Goal: Task Accomplishment & Management: Complete application form

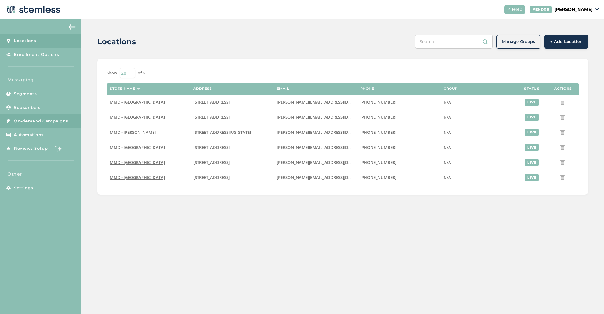
click at [58, 120] on span "On-demand Campaigns" at bounding box center [41, 121] width 54 height 6
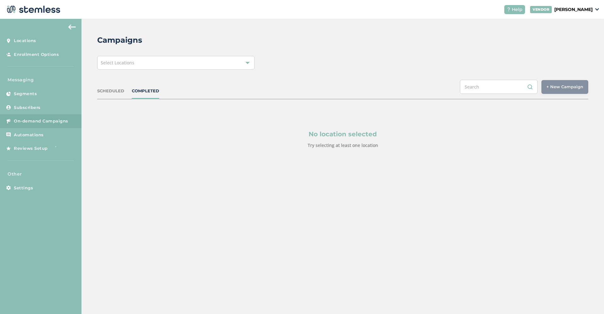
click at [196, 65] on div "Select Locations" at bounding box center [175, 63] width 157 height 14
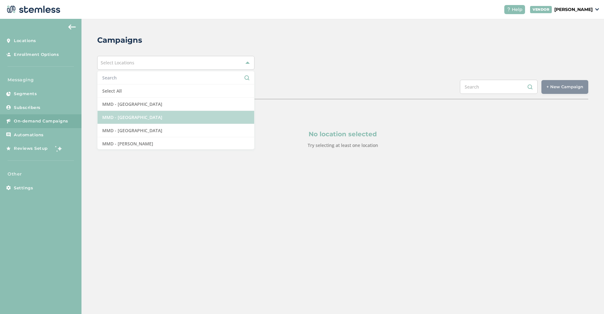
click at [168, 118] on li "MMD - [GEOGRAPHIC_DATA]" at bounding box center [175, 117] width 157 height 13
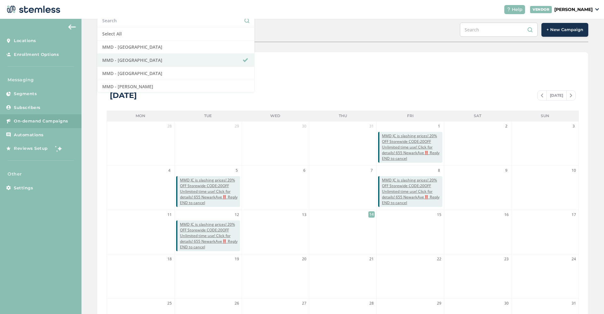
scroll to position [103, 0]
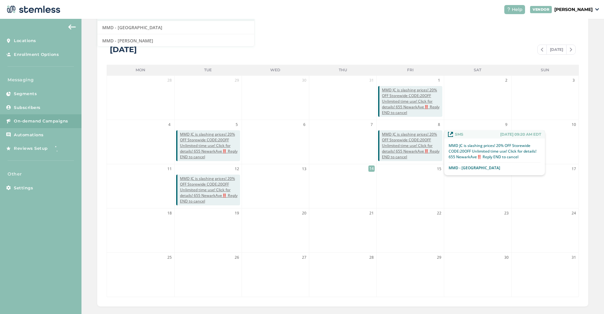
click at [394, 146] on span "MMD JC is slashing prices! 20% OFF Storewide CODE:20OFF Unlimited time use! Cli…" at bounding box center [412, 146] width 60 height 28
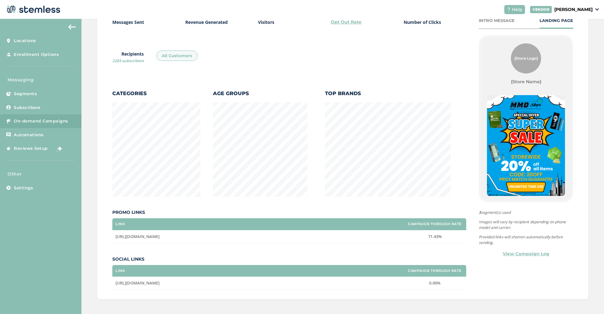
click at [525, 252] on link "View Campaign Log" at bounding box center [525, 254] width 47 height 7
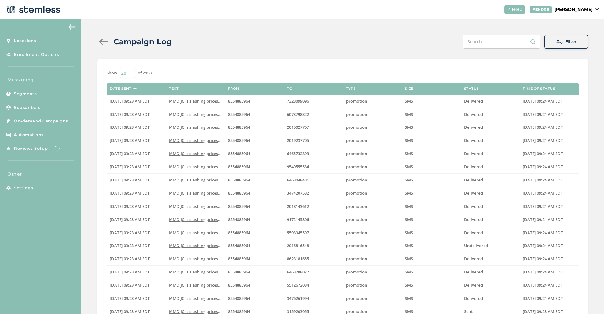
click at [101, 41] on div at bounding box center [103, 42] width 13 height 6
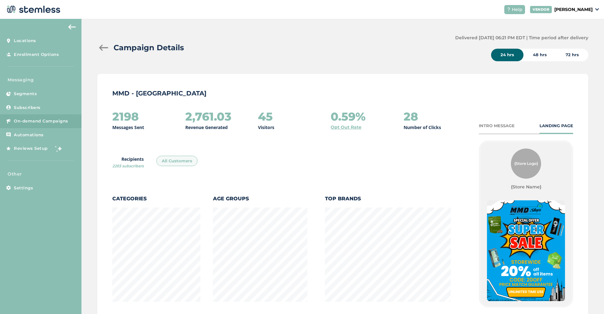
scroll to position [330, 490]
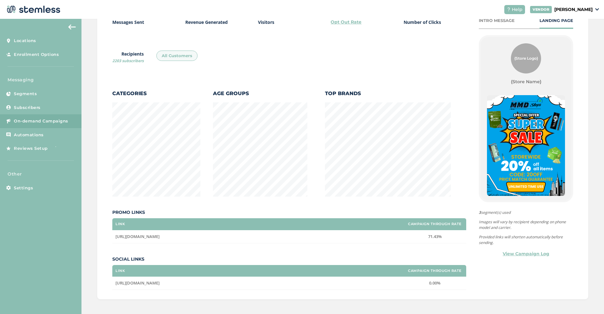
click at [533, 158] on img at bounding box center [526, 145] width 78 height 101
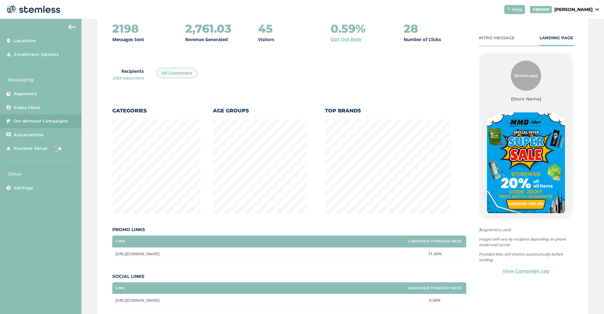
scroll to position [87, 0]
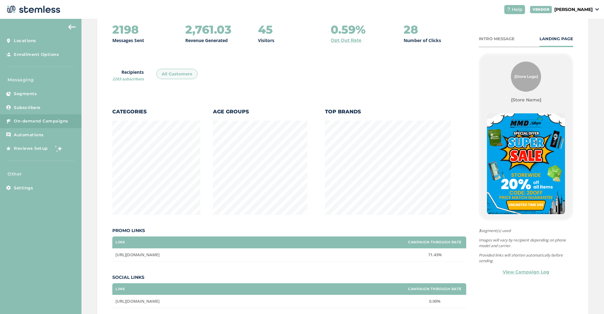
click at [506, 41] on div "INTRO MESSAGE" at bounding box center [497, 39] width 36 height 6
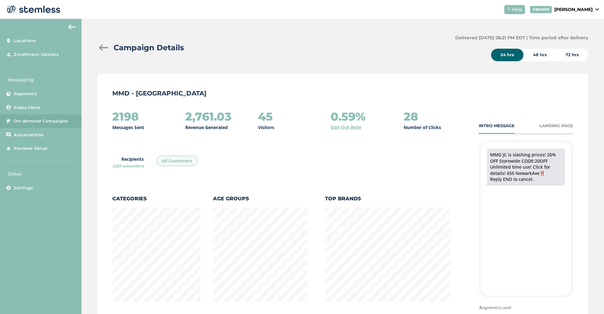
scroll to position [0, 0]
click at [552, 124] on div "LANDING PAGE" at bounding box center [556, 126] width 34 height 6
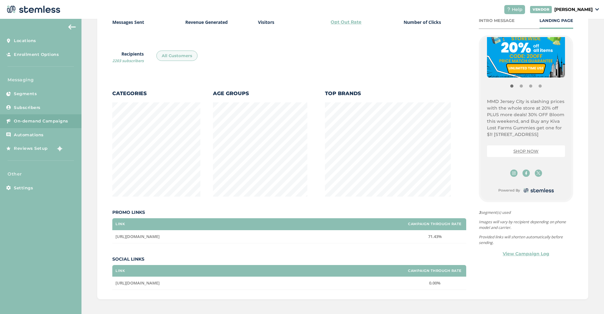
click at [33, 120] on span "On-demand Campaigns" at bounding box center [41, 121] width 54 height 6
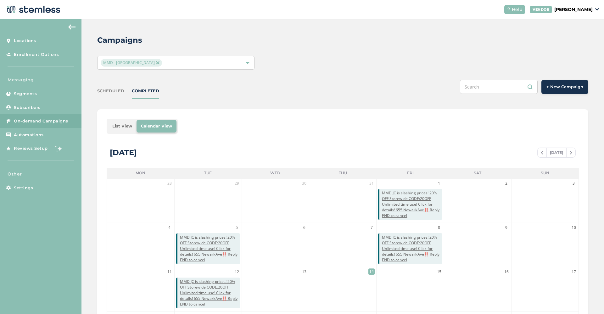
click at [567, 86] on span "+ New Campaign" at bounding box center [564, 87] width 37 height 6
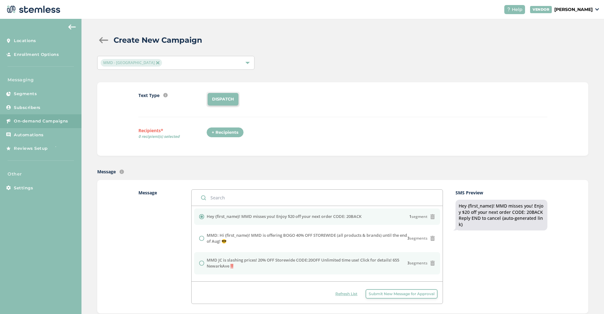
click at [231, 266] on label "MMD JC is slashing prices! 20% OFF Storewide CODE:20OFF Unlimited time use! Cli…" at bounding box center [307, 264] width 201 height 12
radio input "false"
radio input "true"
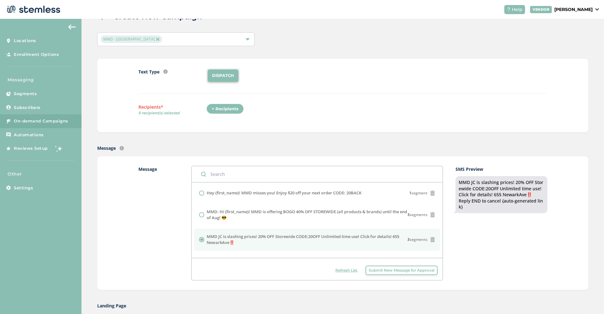
scroll to position [24, 0]
click at [219, 109] on div "+ Recipients" at bounding box center [224, 108] width 37 height 11
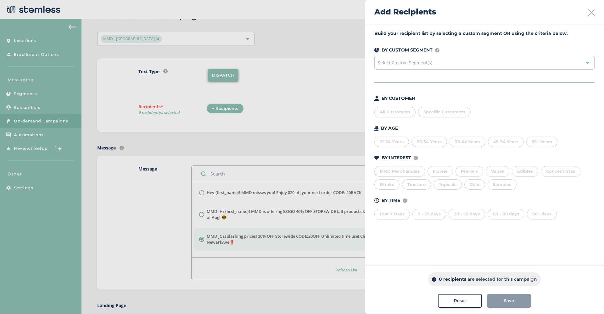
click at [391, 115] on div "All Customers" at bounding box center [394, 112] width 41 height 11
click at [518, 302] on div "Save" at bounding box center [509, 301] width 34 height 6
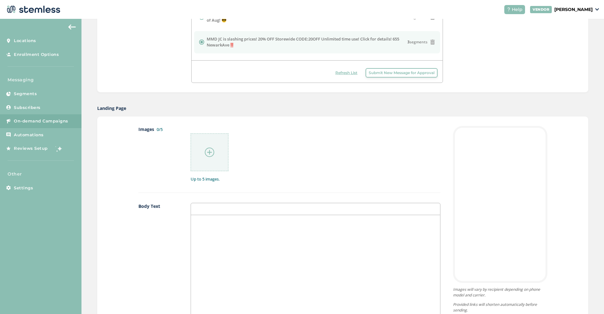
scroll to position [224, 0]
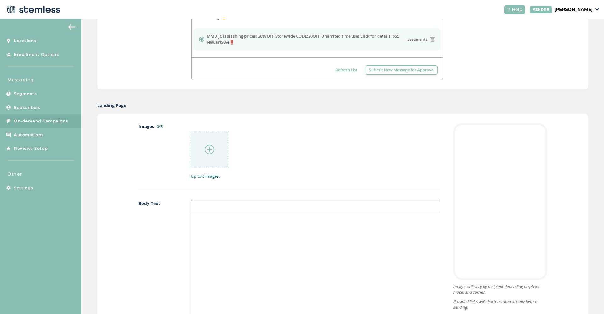
click at [207, 151] on img at bounding box center [209, 149] width 9 height 9
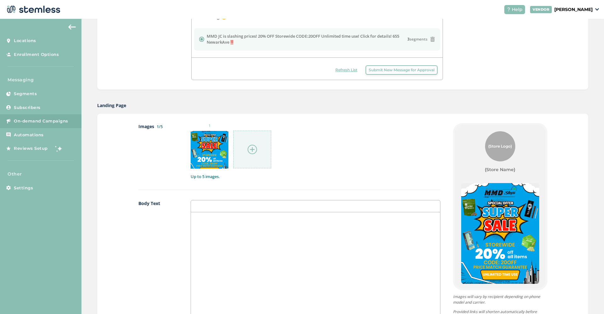
click at [250, 151] on img at bounding box center [251, 149] width 9 height 9
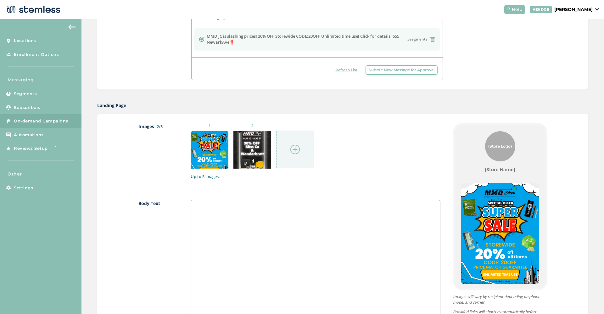
click at [296, 150] on img at bounding box center [294, 149] width 9 height 9
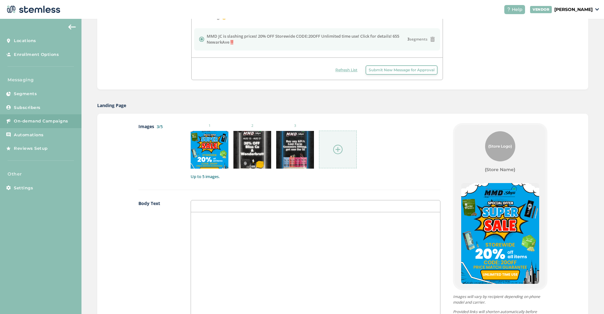
click at [338, 148] on img at bounding box center [337, 149] width 9 height 9
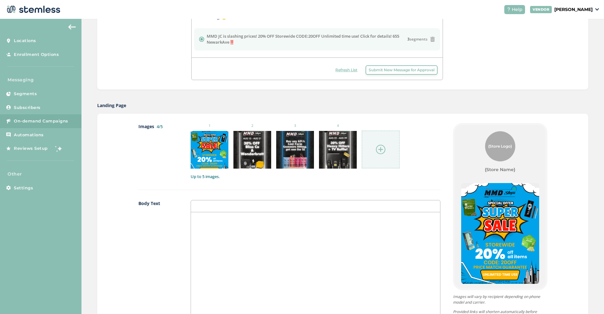
click at [380, 151] on img at bounding box center [380, 149] width 9 height 9
click at [381, 149] on img at bounding box center [380, 149] width 9 height 9
click at [234, 245] on div at bounding box center [315, 275] width 249 height 125
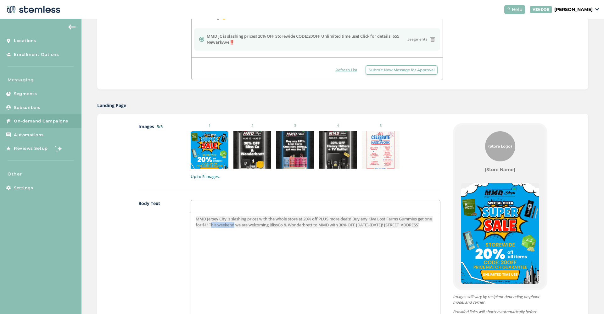
drag, startPoint x: 244, startPoint y: 224, endPoint x: 219, endPoint y: 225, distance: 25.5
click at [219, 225] on span "MMD Jersey City is slashing prices with the whole store at 20% off PLUS more de…" at bounding box center [314, 221] width 237 height 11
click at [378, 224] on span "MMD Jersey City is slashing prices with the whole store at 20% off PLUS more de…" at bounding box center [314, 221] width 237 height 11
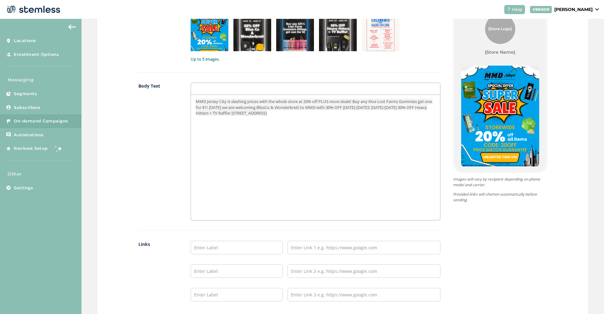
scroll to position [351, 0]
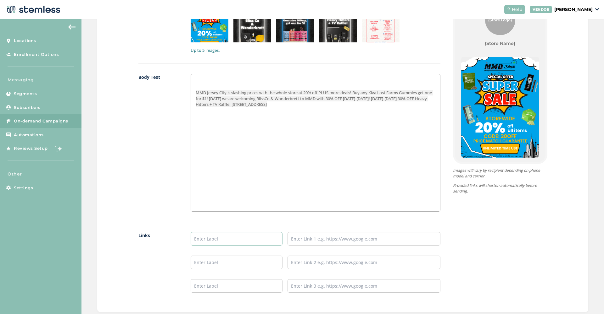
click at [240, 242] on input "text" at bounding box center [237, 239] width 92 height 14
type input "SHOW NOW"
click at [299, 242] on input "text" at bounding box center [363, 239] width 153 height 14
paste input "[URL][DOMAIN_NAME]"
type input "[URL][DOMAIN_NAME]"
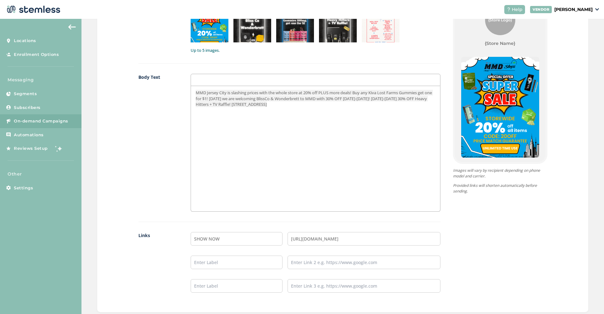
click at [481, 238] on div "{Store Logo} {Store Name} MMD Jersey City is slashing prices with the whole sto…" at bounding box center [493, 150] width 107 height 306
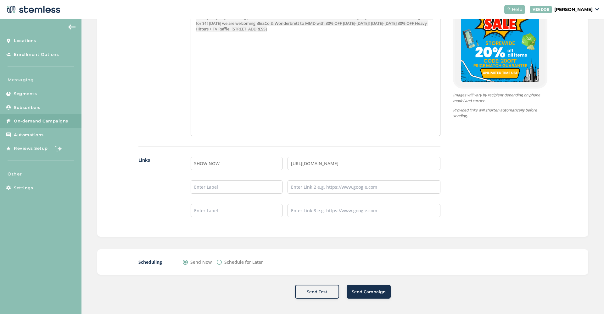
scroll to position [426, 0]
click at [246, 263] on label "Schedule for Later" at bounding box center [243, 262] width 39 height 7
click at [222, 263] on input "Schedule for Later" at bounding box center [219, 262] width 5 height 5
radio input "true"
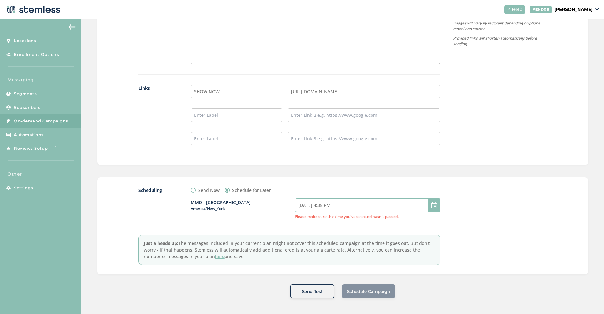
scroll to position [497, 0]
click at [359, 200] on input "[DATE] 4:35 PM" at bounding box center [368, 206] width 146 height 14
select select "19"
select select "35"
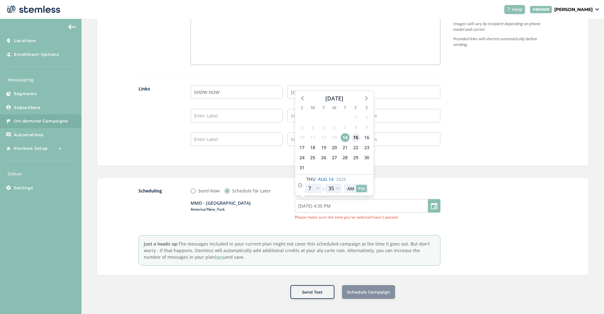
click at [353, 135] on span "15" at bounding box center [355, 137] width 9 height 9
type input "[DATE] 4:35 PM"
select select "21"
type input "[DATE] 6:35 PM"
select select "21"
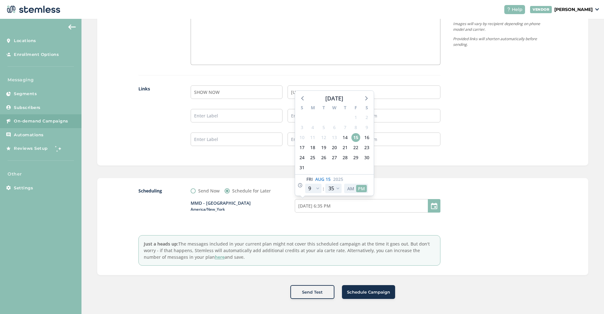
click at [353, 188] on button "AM" at bounding box center [350, 188] width 11 height 7
type input "[DATE] 6:35 AM"
select select "9"
click at [473, 197] on div at bounding box center [500, 227] width 94 height 78
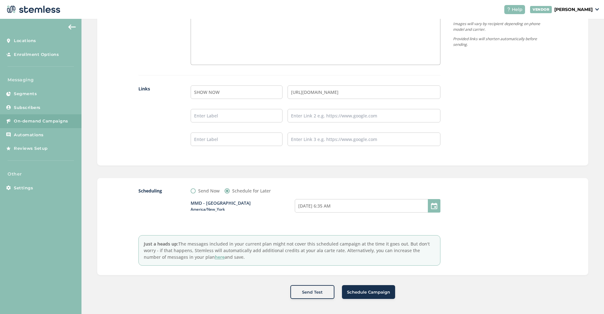
click at [376, 291] on span "Schedule Campaign" at bounding box center [368, 293] width 43 height 6
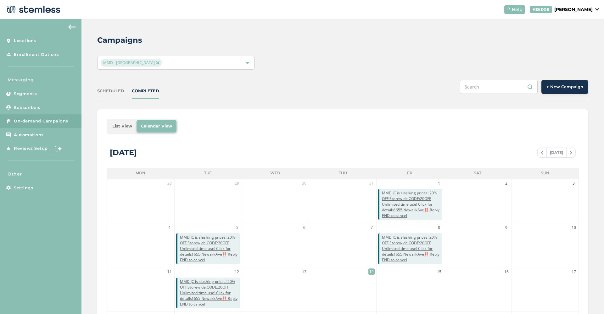
click at [247, 62] on div at bounding box center [247, 63] width 4 height 4
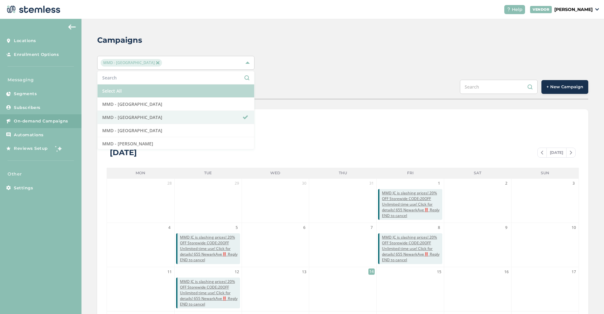
click at [133, 90] on li "Select All" at bounding box center [175, 91] width 157 height 13
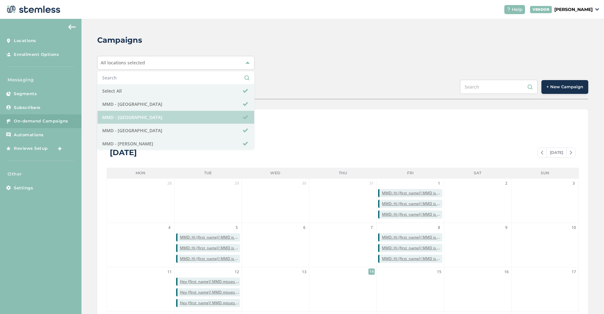
click at [241, 118] on li "MMD - [GEOGRAPHIC_DATA]" at bounding box center [175, 117] width 157 height 13
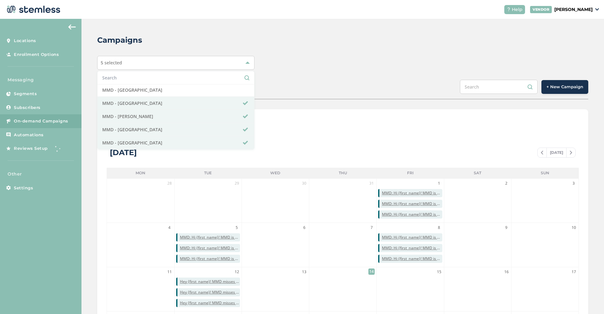
scroll to position [27, 0]
click at [568, 89] on span "+ New Campaign" at bounding box center [564, 87] width 37 height 6
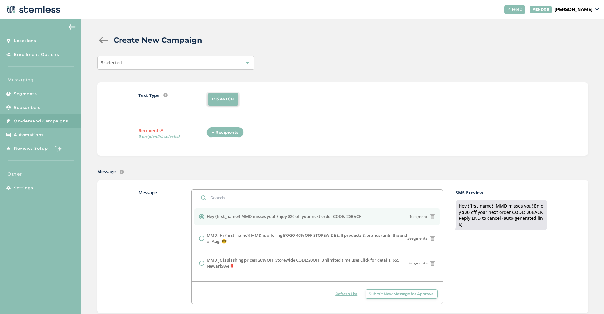
click at [232, 131] on div "+ Recipients" at bounding box center [224, 132] width 37 height 11
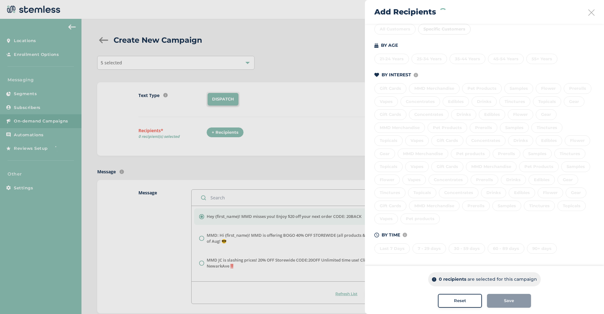
scroll to position [82, 0]
click at [389, 248] on div "Last 7 Days 7 - 29 days 30 - 59 days 60 - 89 days 90+ days" at bounding box center [484, 248] width 220 height 13
click at [389, 249] on div "Last 7 Days" at bounding box center [392, 249] width 36 height 11
click at [432, 246] on div "7 - 29 days" at bounding box center [429, 249] width 34 height 11
click at [465, 244] on div "30 - 59 days" at bounding box center [466, 249] width 36 height 11
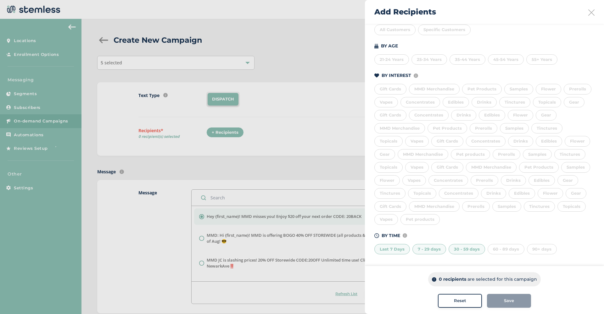
click at [493, 246] on div "60 - 89 days" at bounding box center [505, 249] width 37 height 11
click at [503, 302] on div "Save" at bounding box center [509, 301] width 34 height 6
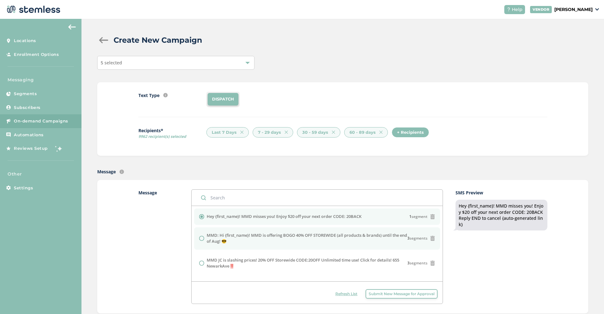
click at [256, 236] on label "MMD: Hi {first_name}! MMD is offering BOGO 40% OFF STOREWIDE (all products & br…" at bounding box center [307, 239] width 201 height 12
radio input "false"
radio input "true"
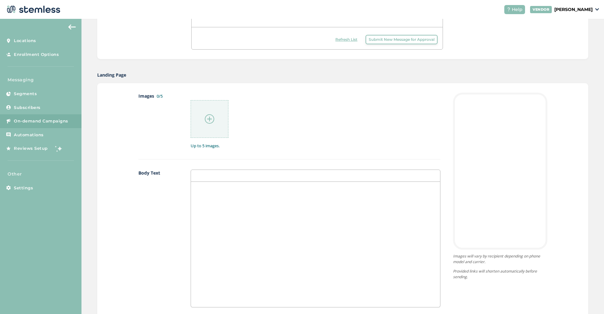
scroll to position [265, 0]
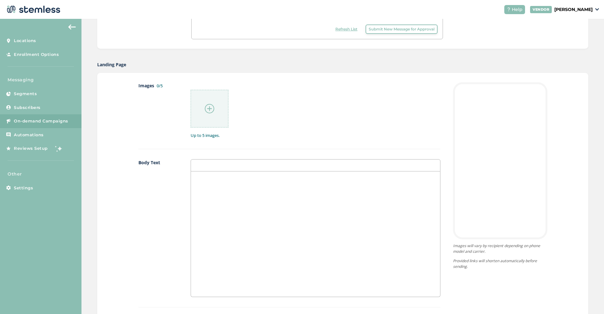
click at [278, 218] on div at bounding box center [315, 234] width 249 height 125
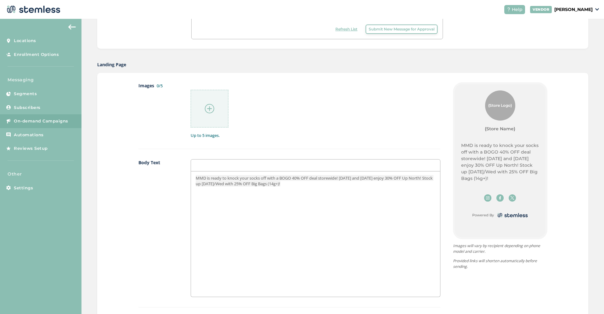
scroll to position [0, 0]
click at [212, 108] on img at bounding box center [209, 108] width 9 height 9
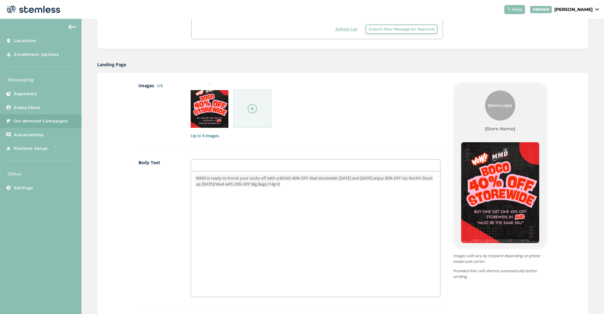
click at [398, 178] on span "MMD is ready to knock your socks off with a BOGO 40% OFF deal storewide! [DATE]…" at bounding box center [315, 180] width 238 height 11
drag, startPoint x: 415, startPoint y: 177, endPoint x: 433, endPoint y: 177, distance: 17.6
click at [433, 177] on span "MMD is ready to knock your socks off with a BOGO 40% OFF deal storewide! [DATE]…" at bounding box center [315, 180] width 238 height 11
click at [252, 110] on img at bounding box center [251, 108] width 9 height 9
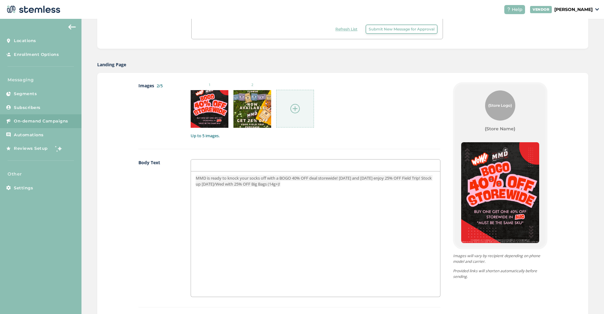
click at [293, 108] on img at bounding box center [294, 108] width 9 height 9
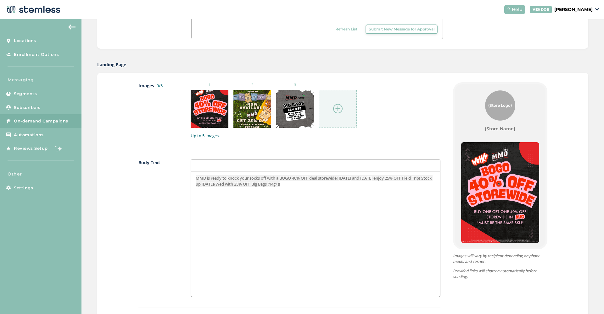
click at [341, 109] on img at bounding box center [337, 108] width 9 height 9
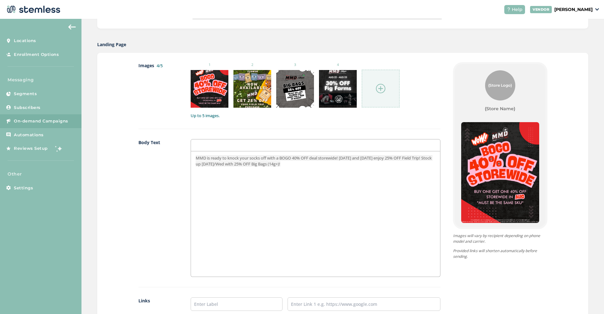
scroll to position [386, 0]
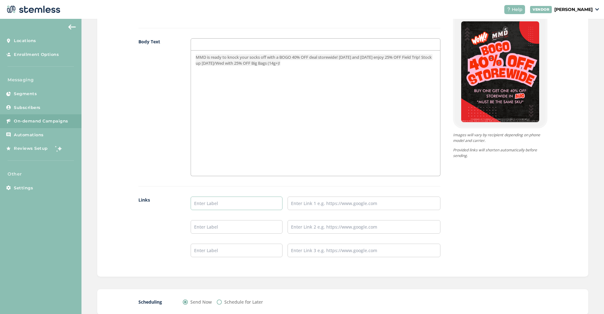
click at [209, 205] on input "text" at bounding box center [237, 204] width 92 height 14
type input "SHOW NOW"
click at [315, 203] on input "text" at bounding box center [363, 204] width 153 height 14
paste input "[URL][DOMAIN_NAME]"
type input "[URL][DOMAIN_NAME]"
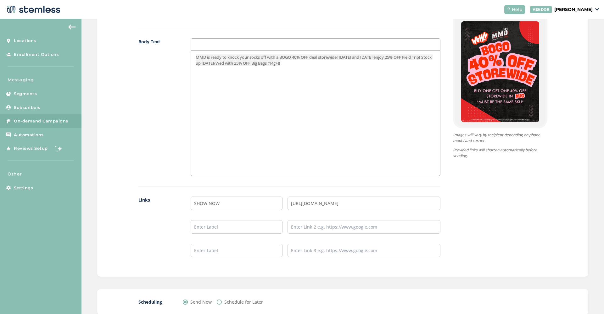
click at [470, 214] on div "{Store Logo} {Store Name} MMD is ready to knock your socks off with a BOGO 40% …" at bounding box center [493, 114] width 107 height 306
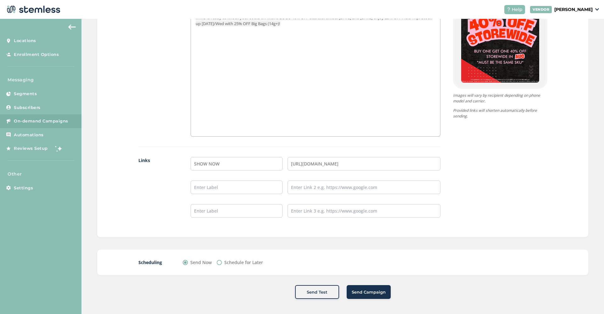
scroll to position [0, 0]
click at [232, 262] on label "Schedule for Later" at bounding box center [243, 262] width 39 height 7
click at [222, 262] on input "Schedule for Later" at bounding box center [219, 262] width 5 height 5
radio input "true"
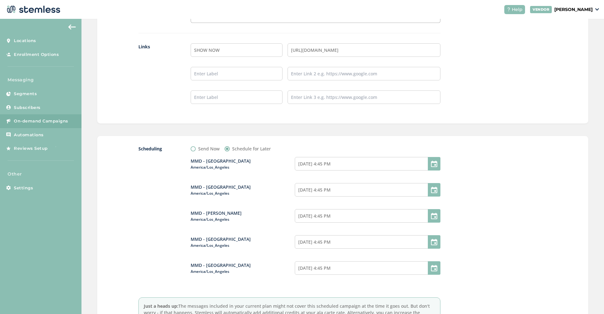
scroll to position [549, 0]
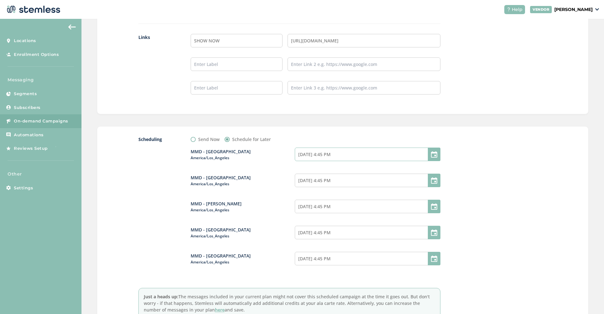
click at [352, 152] on input "[DATE] 4:45 PM" at bounding box center [368, 155] width 146 height 14
select select "16"
select select "45"
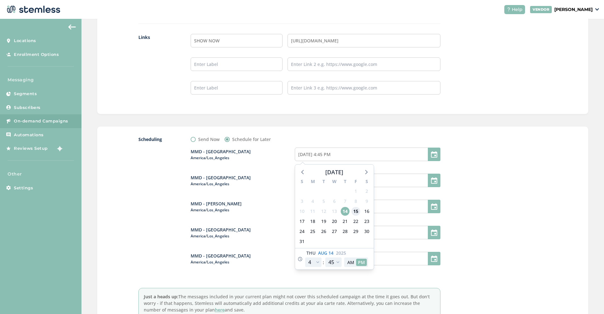
click at [357, 212] on span "15" at bounding box center [355, 211] width 9 height 9
type input "[DATE] 4:45 PM"
select select "21"
type input "[DATE] 9:45 PM"
select select "21"
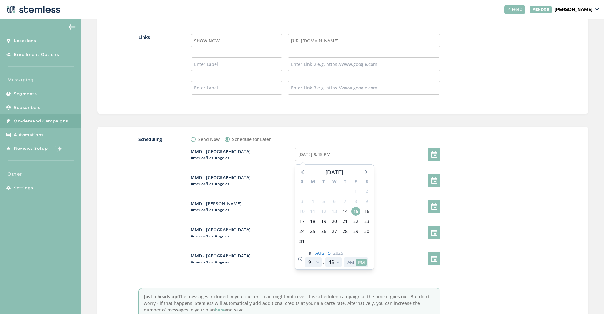
click at [352, 264] on button "AM" at bounding box center [350, 262] width 11 height 7
type input "[DATE] 9:45 AM"
select select "9"
click at [455, 194] on div at bounding box center [500, 227] width 94 height 183
click at [321, 182] on input "[DATE] 4:45 PM" at bounding box center [368, 181] width 146 height 14
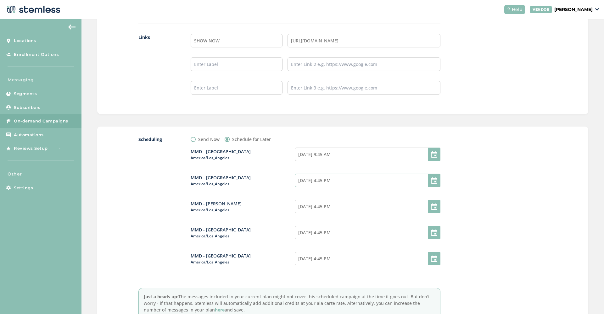
select select "16"
select select "45"
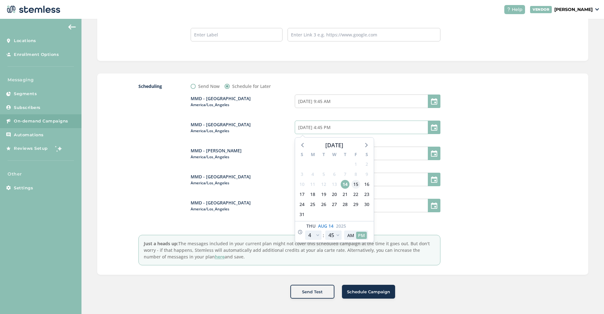
scroll to position [602, 0]
click at [357, 185] on span "15" at bounding box center [355, 184] width 9 height 9
type input "[DATE] 4:45 PM"
select select "21"
type input "[DATE] 9:45 PM"
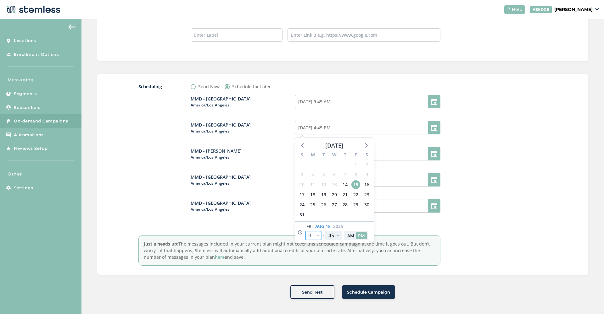
select select "21"
click at [350, 236] on button "AM" at bounding box center [350, 235] width 11 height 7
type input "[DATE] 9:45 AM"
select select "9"
click at [487, 154] on div at bounding box center [500, 174] width 94 height 183
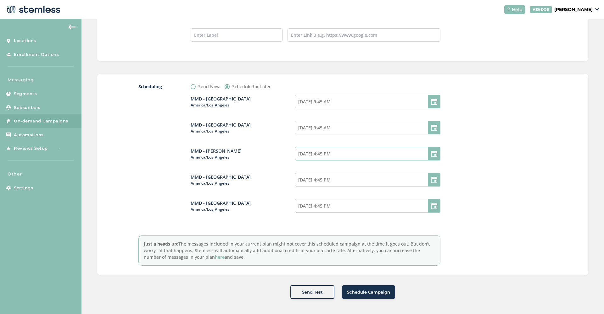
click at [346, 155] on input "[DATE] 4:45 PM" at bounding box center [368, 154] width 146 height 14
select select "16"
select select "45"
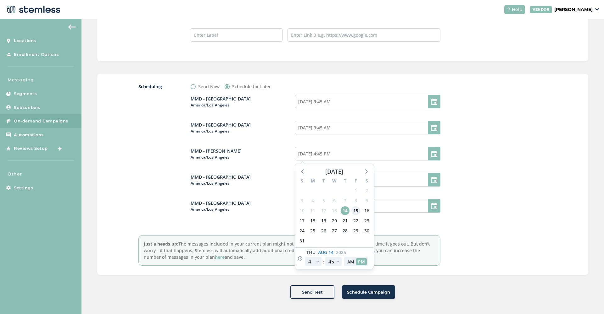
click at [355, 208] on span "15" at bounding box center [355, 211] width 9 height 9
type input "[DATE] 4:45 PM"
select select "21"
type input "[DATE] 9:45 PM"
select select "21"
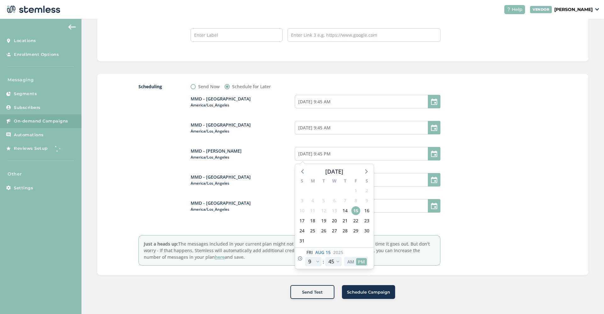
click at [351, 260] on button "AM" at bounding box center [350, 261] width 11 height 7
type input "[DATE] 9:45 AM"
select select "9"
click at [477, 212] on div at bounding box center [500, 174] width 94 height 183
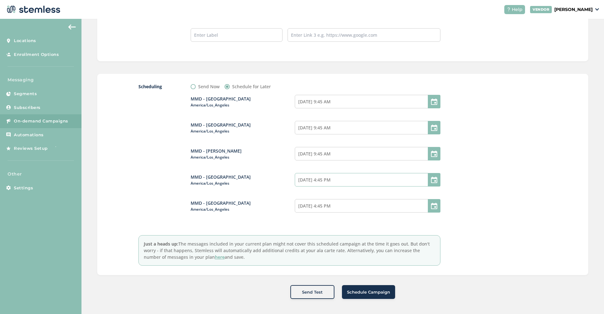
click at [341, 179] on input "[DATE] 4:45 PM" at bounding box center [368, 180] width 146 height 14
select select "16"
select select "45"
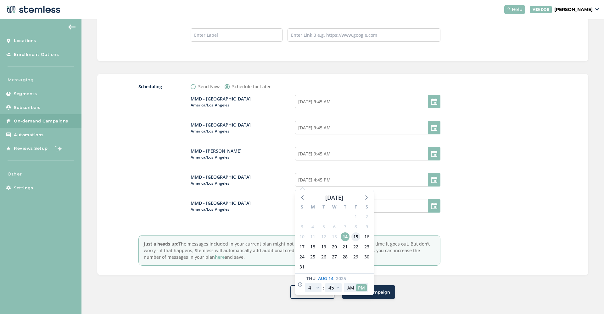
click at [354, 237] on span "15" at bounding box center [355, 237] width 9 height 9
type input "[DATE] 4:45 PM"
select select "21"
type input "[DATE] 9:45 PM"
select select "21"
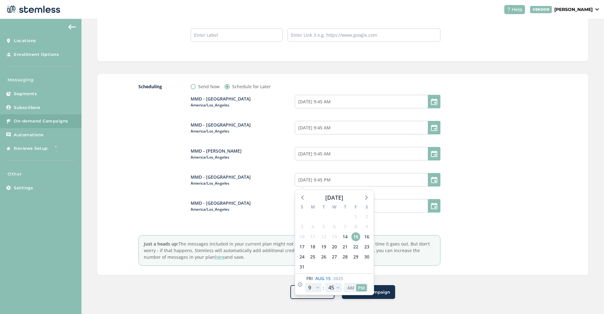
click at [351, 289] on button "AM" at bounding box center [350, 288] width 11 height 7
type input "[DATE] 9:45 AM"
select select "9"
click at [486, 228] on div at bounding box center [500, 174] width 94 height 183
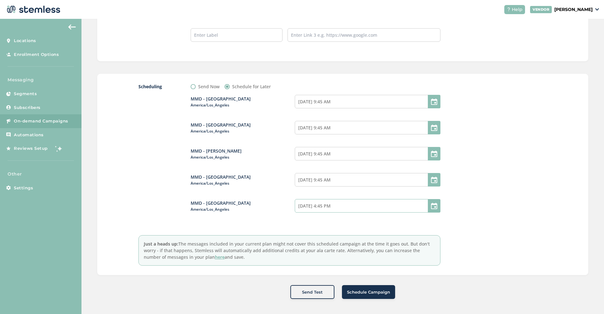
click at [357, 207] on input "[DATE] 4:45 PM" at bounding box center [368, 206] width 146 height 14
select select "16"
select select "45"
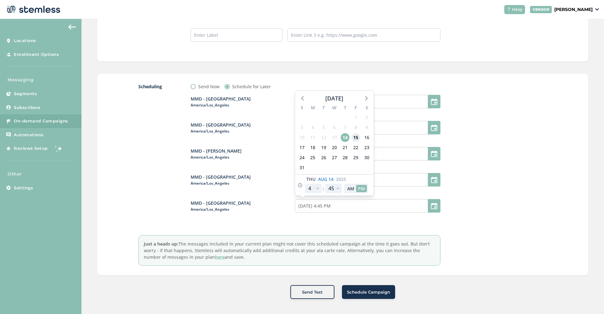
click at [355, 136] on span "15" at bounding box center [355, 137] width 9 height 9
type input "[DATE] 4:45 PM"
select select "21"
type input "[DATE] 9:45 PM"
select select "21"
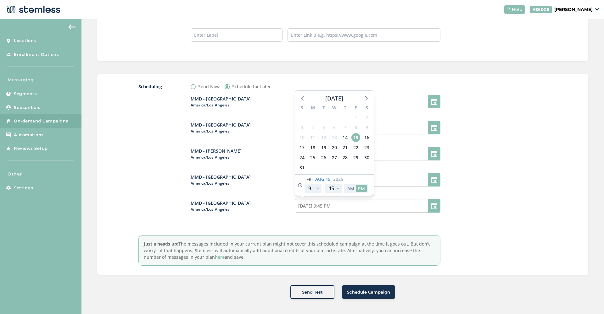
click at [347, 186] on button "AM" at bounding box center [350, 188] width 11 height 7
type input "[DATE] 9:45 AM"
select select "9"
click at [535, 208] on div at bounding box center [500, 174] width 94 height 183
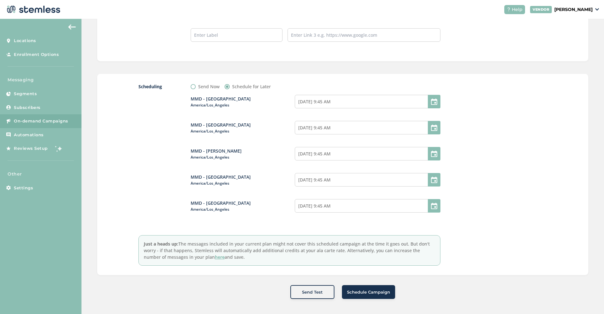
scroll to position [0, 0]
click at [392, 293] on button "Schedule Campaign" at bounding box center [368, 292] width 53 height 14
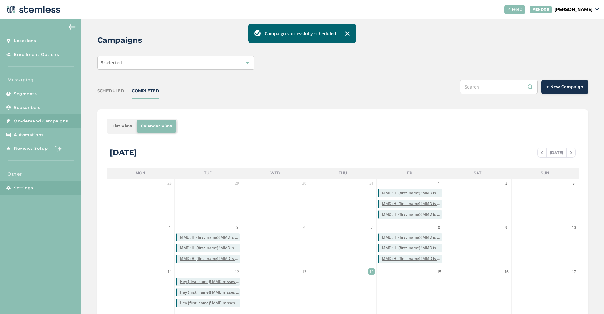
click at [25, 186] on span "Settings" at bounding box center [23, 188] width 19 height 6
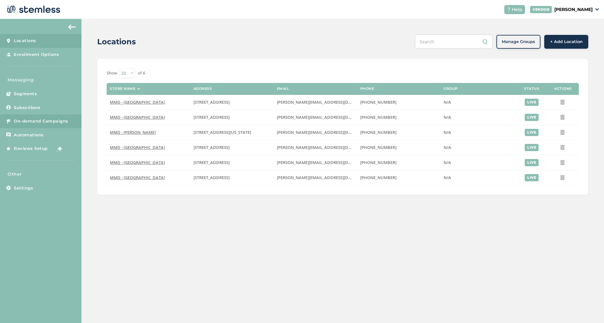
click at [34, 122] on span "On-demand Campaigns" at bounding box center [41, 121] width 54 height 6
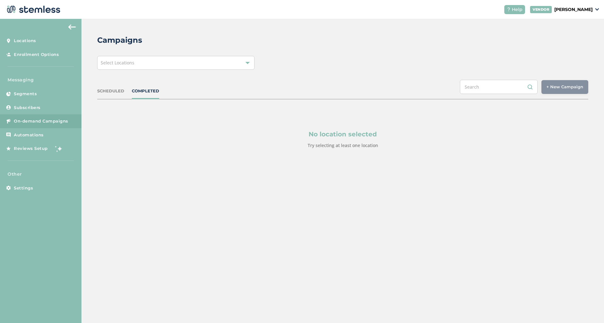
click at [185, 64] on div "Select Locations" at bounding box center [175, 63] width 157 height 14
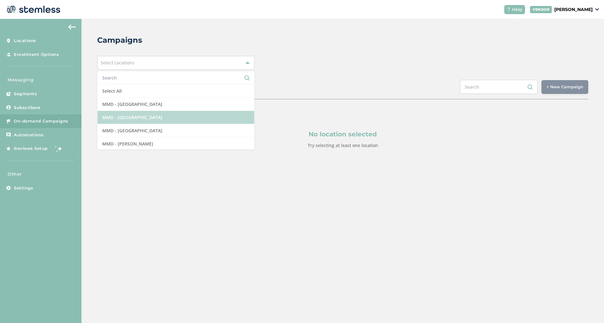
click at [169, 114] on li "MMD - [GEOGRAPHIC_DATA]" at bounding box center [175, 117] width 157 height 13
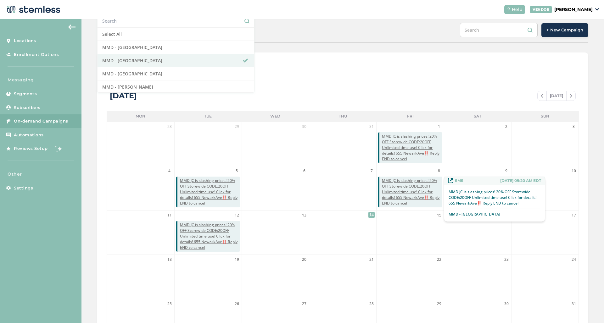
scroll to position [58, 0]
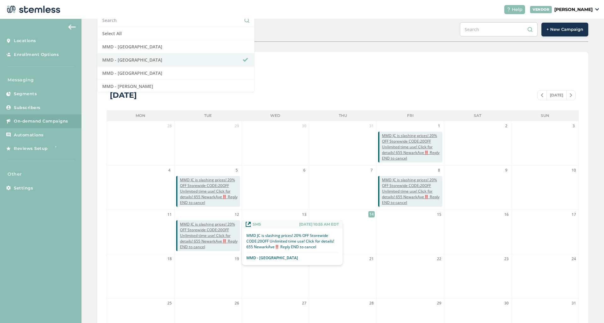
click at [197, 241] on span "MMD JC is slashing prices! 20% OFF Storewide CODE:20OFF Unlimited time use! Cli…" at bounding box center [210, 236] width 60 height 28
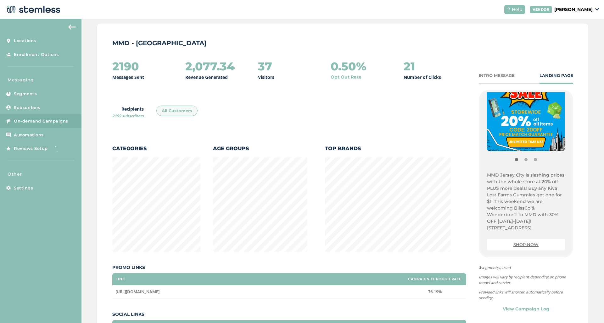
scroll to position [52, 0]
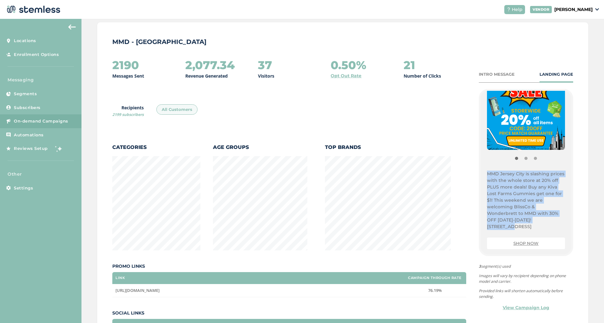
drag, startPoint x: 487, startPoint y: 174, endPoint x: 541, endPoint y: 222, distance: 73.3
click at [541, 222] on p "MMD Jersey City is slashing prices with the whole store at 20% off PLUS more de…" at bounding box center [526, 200] width 78 height 59
copy span "MMD Jersey City is slashing prices with the whole store at 20% off PLUS more de…"
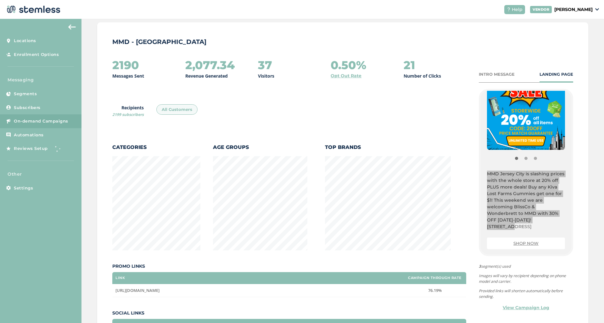
scroll to position [0, 0]
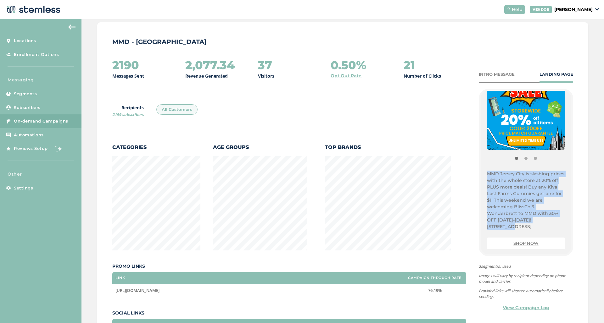
drag, startPoint x: 219, startPoint y: 289, endPoint x: 114, endPoint y: 291, distance: 105.4
click at [114, 291] on td "[URL][DOMAIN_NAME]" at bounding box center [257, 290] width 291 height 13
copy span "[URL][DOMAIN_NAME]"
click at [37, 119] on span "On-demand Campaigns" at bounding box center [41, 121] width 54 height 6
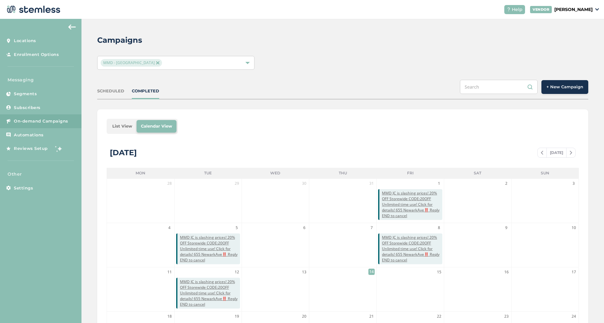
click at [140, 62] on span "MMD - [GEOGRAPHIC_DATA]" at bounding box center [131, 63] width 61 height 8
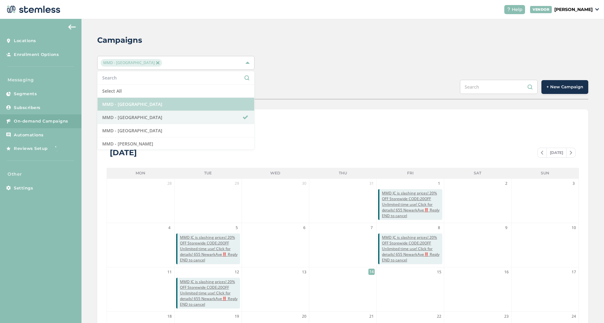
click at [178, 102] on li "MMD - [GEOGRAPHIC_DATA]" at bounding box center [175, 104] width 157 height 13
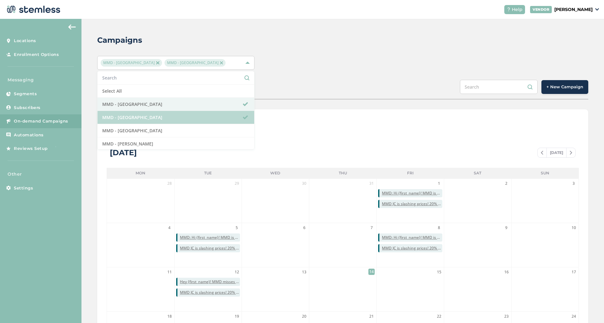
click at [247, 118] on span at bounding box center [245, 117] width 5 height 5
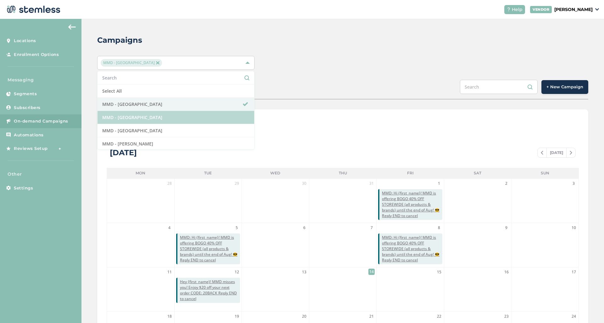
click at [301, 71] on div "Campaigns MMD - Hollywood Select All MMD - Hollywood MMD - Jersey City MMD - Lo…" at bounding box center [342, 222] width 522 height 407
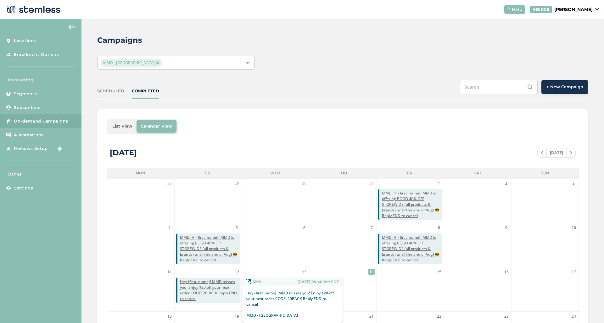
click at [201, 293] on span "Hey {first_name}! MMD misses you! Enjoy $20 off your next order CODE: 20BACK Re…" at bounding box center [210, 290] width 60 height 23
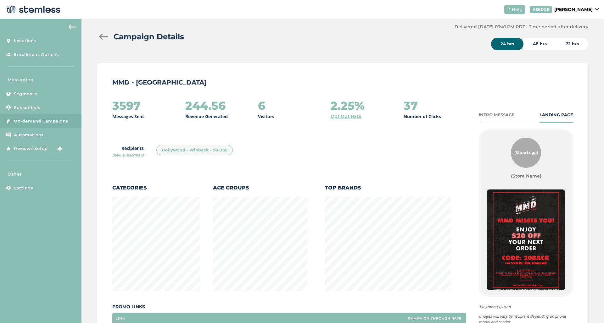
click at [102, 38] on div at bounding box center [103, 37] width 13 height 6
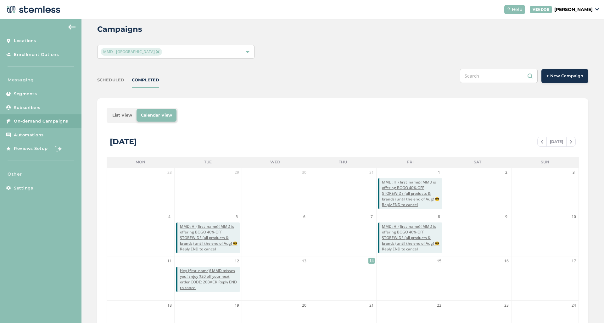
click at [163, 51] on div "MMD - [GEOGRAPHIC_DATA]" at bounding box center [173, 52] width 144 height 8
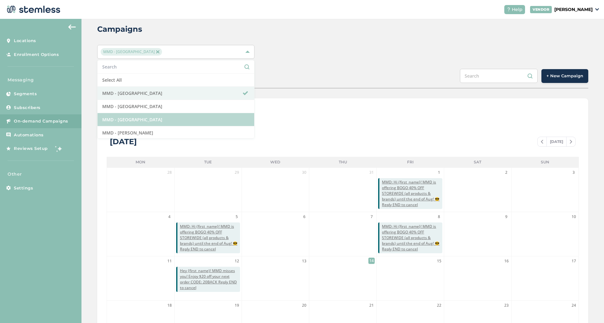
click at [152, 118] on li "MMD - [GEOGRAPHIC_DATA]" at bounding box center [175, 119] width 157 height 13
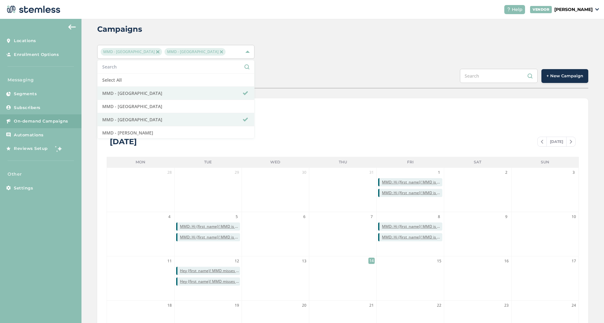
click at [156, 51] on img at bounding box center [157, 51] width 3 height 3
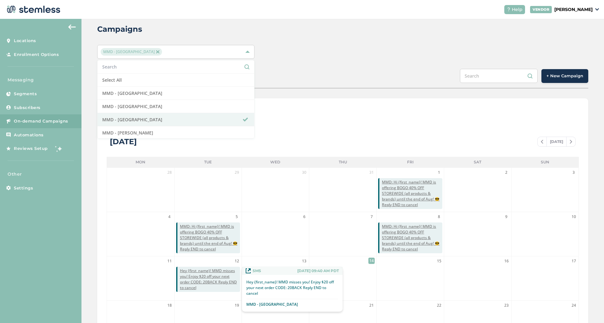
click at [208, 279] on span "Hey {first_name}! MMD misses you! Enjoy $20 off your next order CODE: 20BACK Re…" at bounding box center [210, 279] width 60 height 23
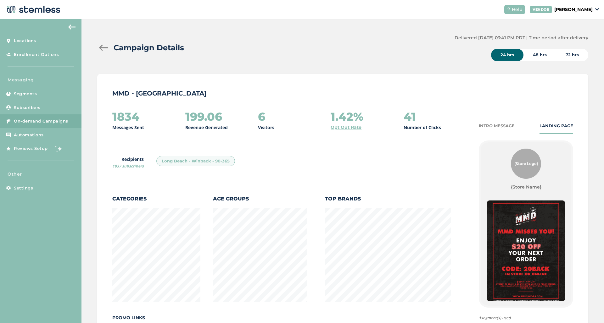
scroll to position [330, 490]
click at [103, 47] on div at bounding box center [103, 48] width 13 height 6
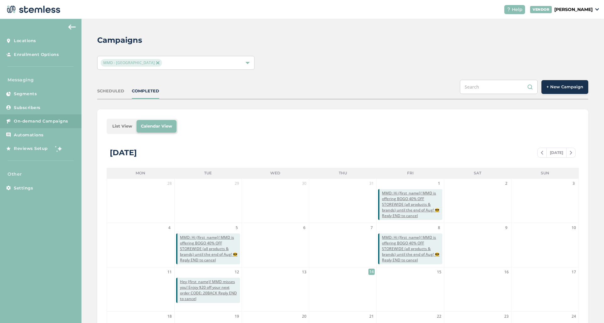
click at [142, 61] on span "MMD - [GEOGRAPHIC_DATA]" at bounding box center [131, 63] width 61 height 8
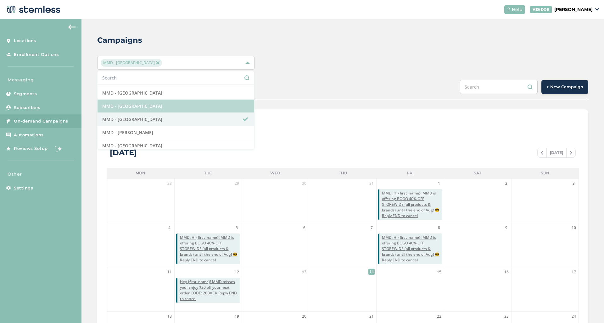
scroll to position [13, 0]
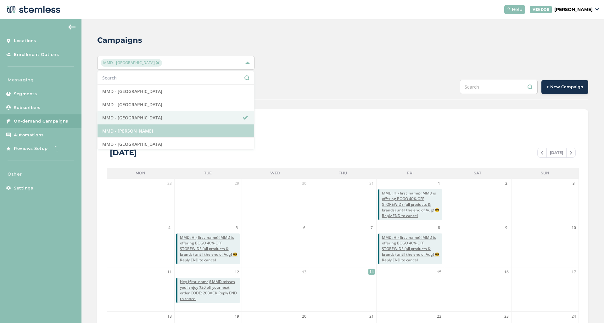
click at [191, 128] on li "MMD - [PERSON_NAME]" at bounding box center [175, 131] width 157 height 13
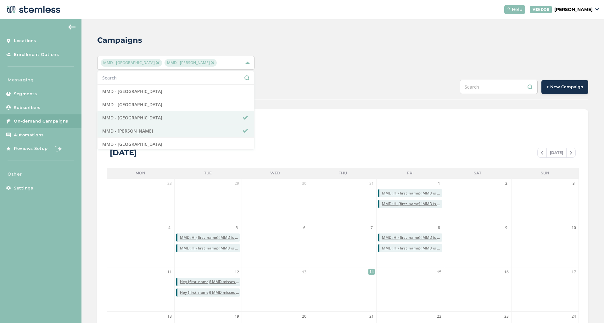
click at [156, 63] on img at bounding box center [157, 62] width 3 height 3
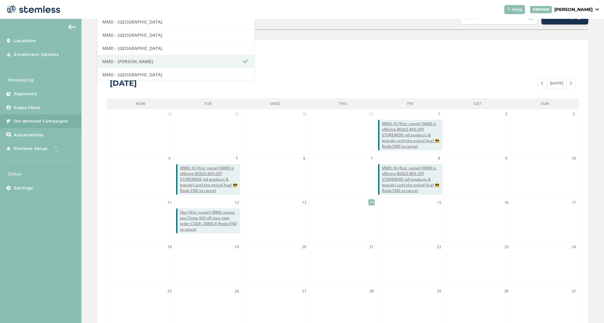
scroll to position [75, 0]
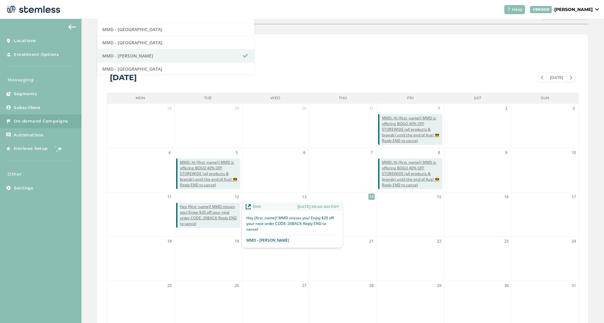
click at [194, 215] on span "Hey {first_name}! MMD misses you! Enjoy $20 off your next order CODE: 20BACK Re…" at bounding box center [210, 215] width 60 height 23
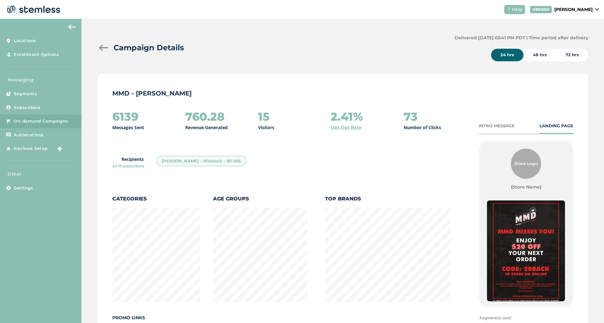
scroll to position [330, 490]
click at [105, 48] on div at bounding box center [103, 48] width 13 height 6
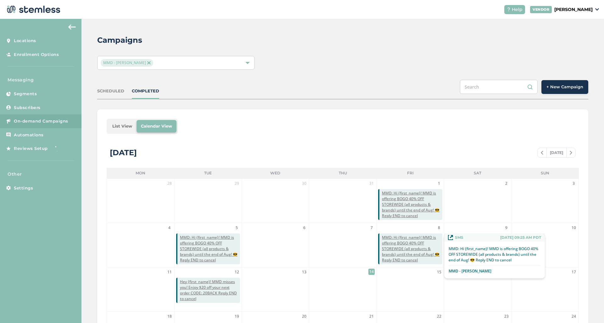
click at [396, 244] on span "MMD: Hi {first_name}! MMD is offering BOGO 40% OFF STOREWIDE (all products & br…" at bounding box center [412, 249] width 60 height 28
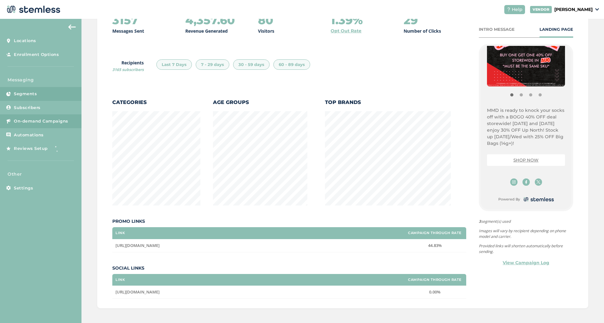
scroll to position [119, 0]
drag, startPoint x: 488, startPoint y: 109, endPoint x: 535, endPoint y: 146, distance: 60.0
click at [535, 146] on p "MMD is ready to knock your socks off with a BOGO 40% OFF deal storewide! [DATE]…" at bounding box center [526, 127] width 78 height 40
copy p "MMD is ready to knock your socks off with a BOGO 40% OFF deal storewide! [DATE]…"
